Goal: Task Accomplishment & Management: Complete application form

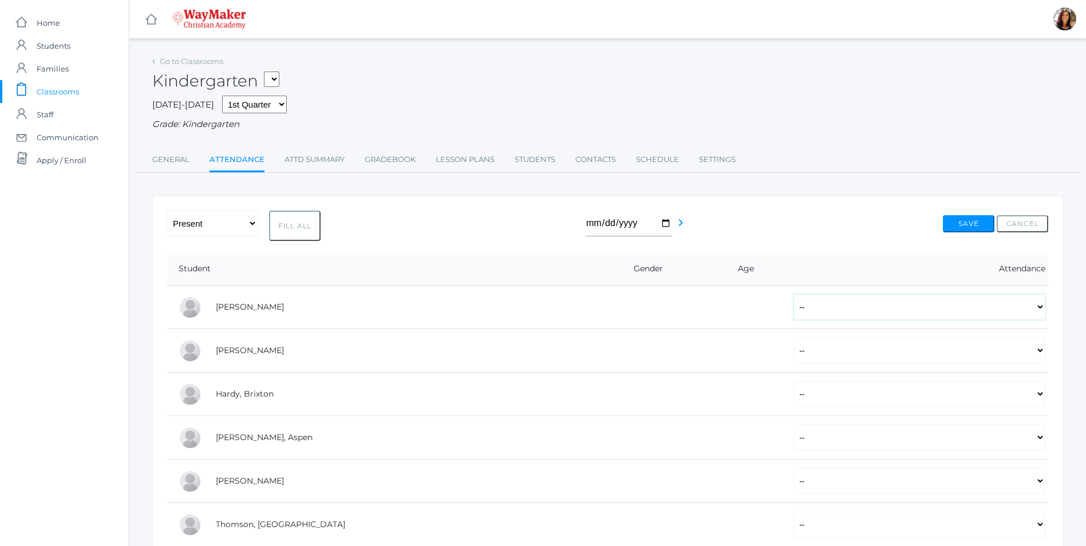
click at [1041, 307] on select "-- Present Tardy Excused Tardy Unexcused Absent Excused Absent Unexcused" at bounding box center [920, 307] width 252 height 26
select select "P"
click at [794, 295] on select "-- Present Tardy Excused Tardy Unexcused Absent Excused Absent Unexcused" at bounding box center [920, 307] width 252 height 26
click at [1036, 353] on select "-- Present Tardy Excused Tardy Unexcused Absent Excused Absent Unexcused" at bounding box center [920, 351] width 252 height 26
select select "P"
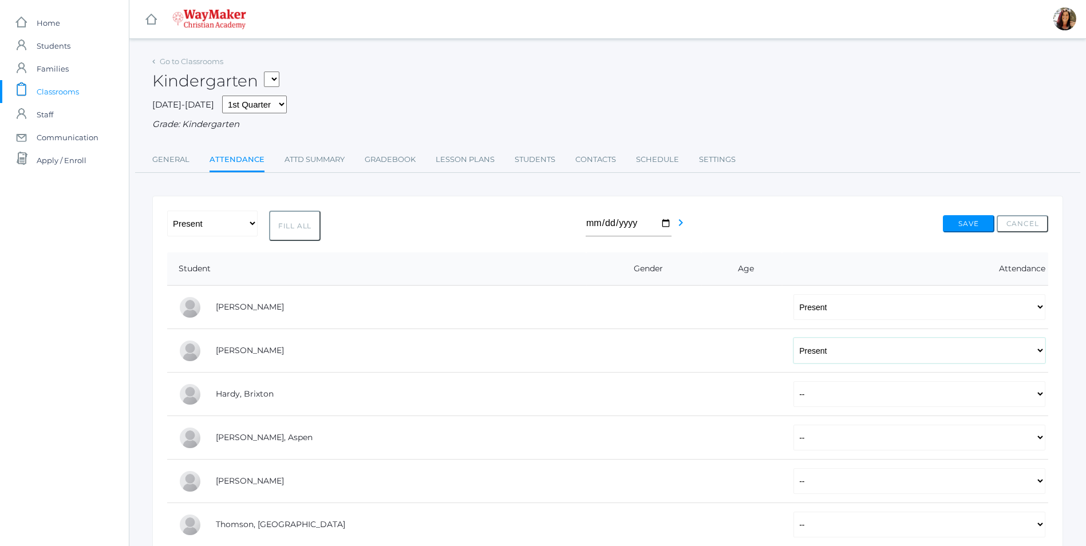
click at [794, 339] on select "-- Present Tardy Excused Tardy Unexcused Absent Excused Absent Unexcused" at bounding box center [920, 351] width 252 height 26
click at [1037, 396] on select "-- Present Tardy Excused Tardy Unexcused Absent Excused Absent Unexcused" at bounding box center [920, 394] width 252 height 26
select select "P"
click at [794, 382] on select "-- Present Tardy Excused Tardy Unexcused Absent Excused Absent Unexcused" at bounding box center [920, 394] width 252 height 26
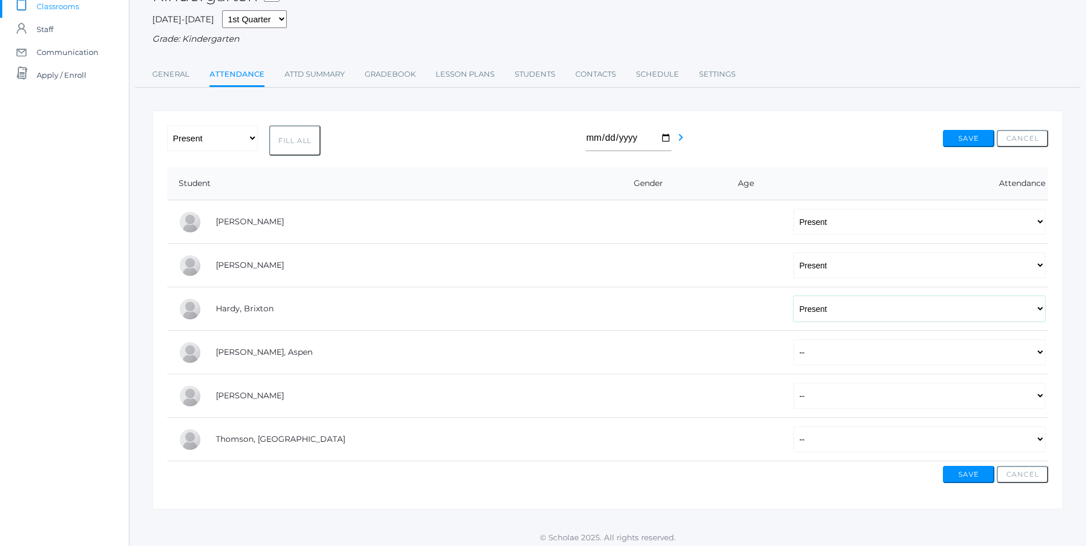
scroll to position [92, 0]
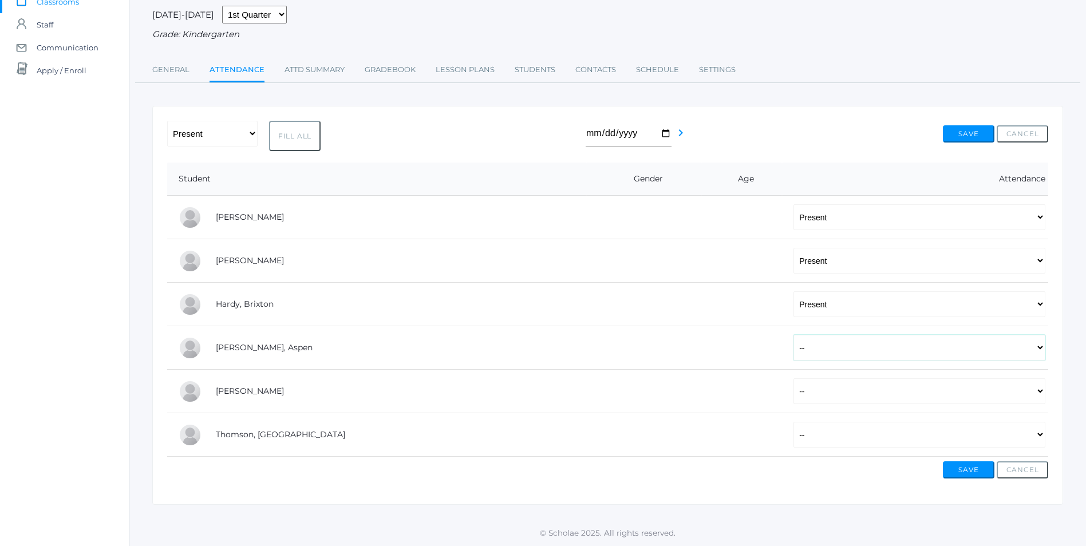
click at [1036, 346] on select "-- Present Tardy Excused Tardy Unexcused Absent Excused Absent Unexcused" at bounding box center [920, 348] width 252 height 26
select select "AE"
click at [794, 335] on select "-- Present Tardy Excused Tardy Unexcused Absent Excused Absent Unexcused" at bounding box center [920, 348] width 252 height 26
click at [1042, 393] on select "-- Present Tardy Excused Tardy Unexcused Absent Excused Absent Unexcused" at bounding box center [920, 391] width 252 height 26
select select "P"
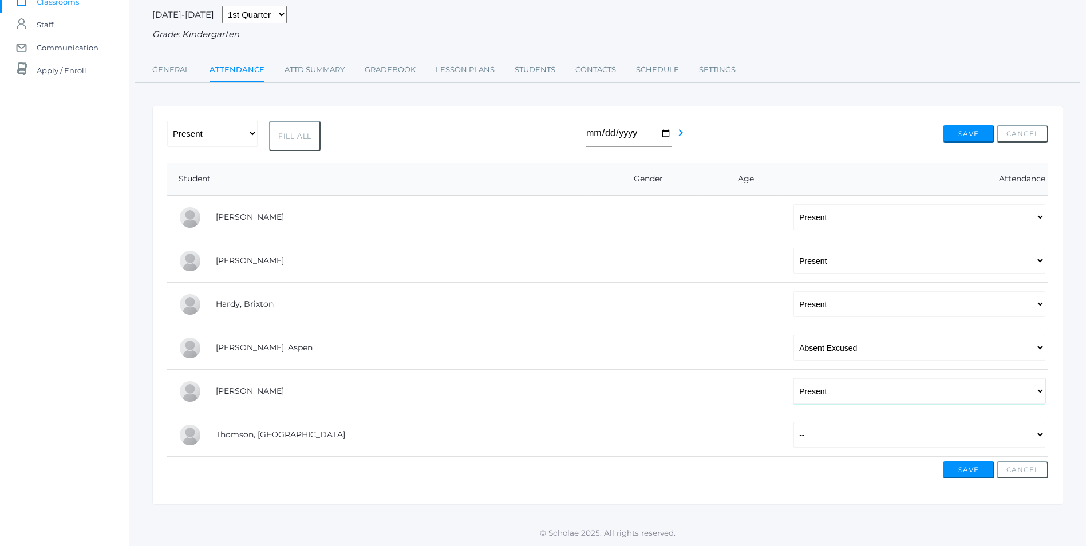
click at [794, 378] on select "-- Present Tardy Excused Tardy Unexcused Absent Excused Absent Unexcused" at bounding box center [920, 391] width 252 height 26
click at [1037, 434] on select "-- Present Tardy Excused Tardy Unexcused Absent Excused Absent Unexcused" at bounding box center [920, 435] width 252 height 26
select select "P"
click at [794, 422] on select "-- Present Tardy Excused Tardy Unexcused Absent Excused Absent Unexcused" at bounding box center [920, 435] width 252 height 26
click at [967, 469] on button "Save" at bounding box center [969, 469] width 52 height 17
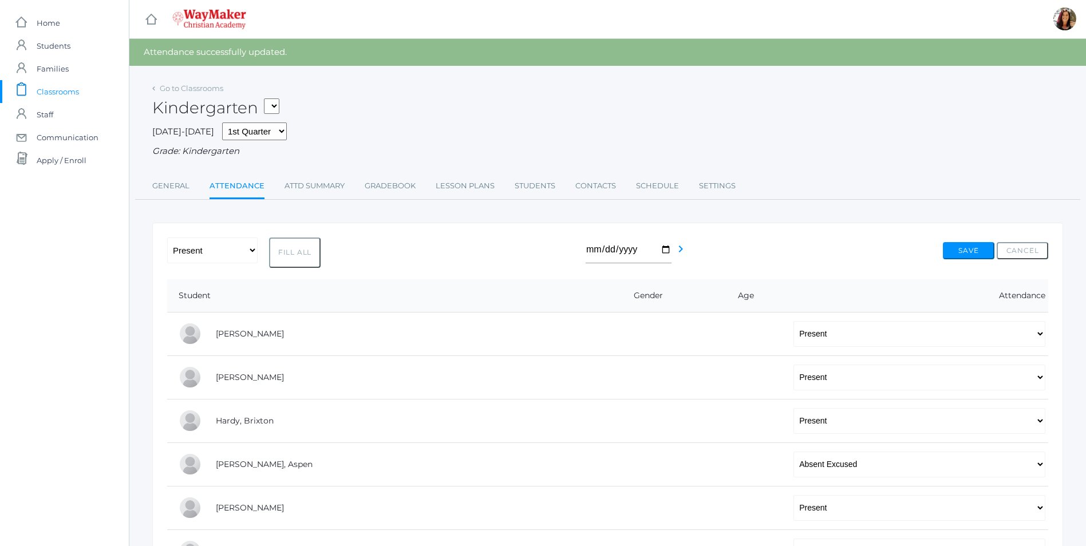
click at [59, 92] on span "Classrooms" at bounding box center [58, 91] width 42 height 23
